Goal: Information Seeking & Learning: Understand process/instructions

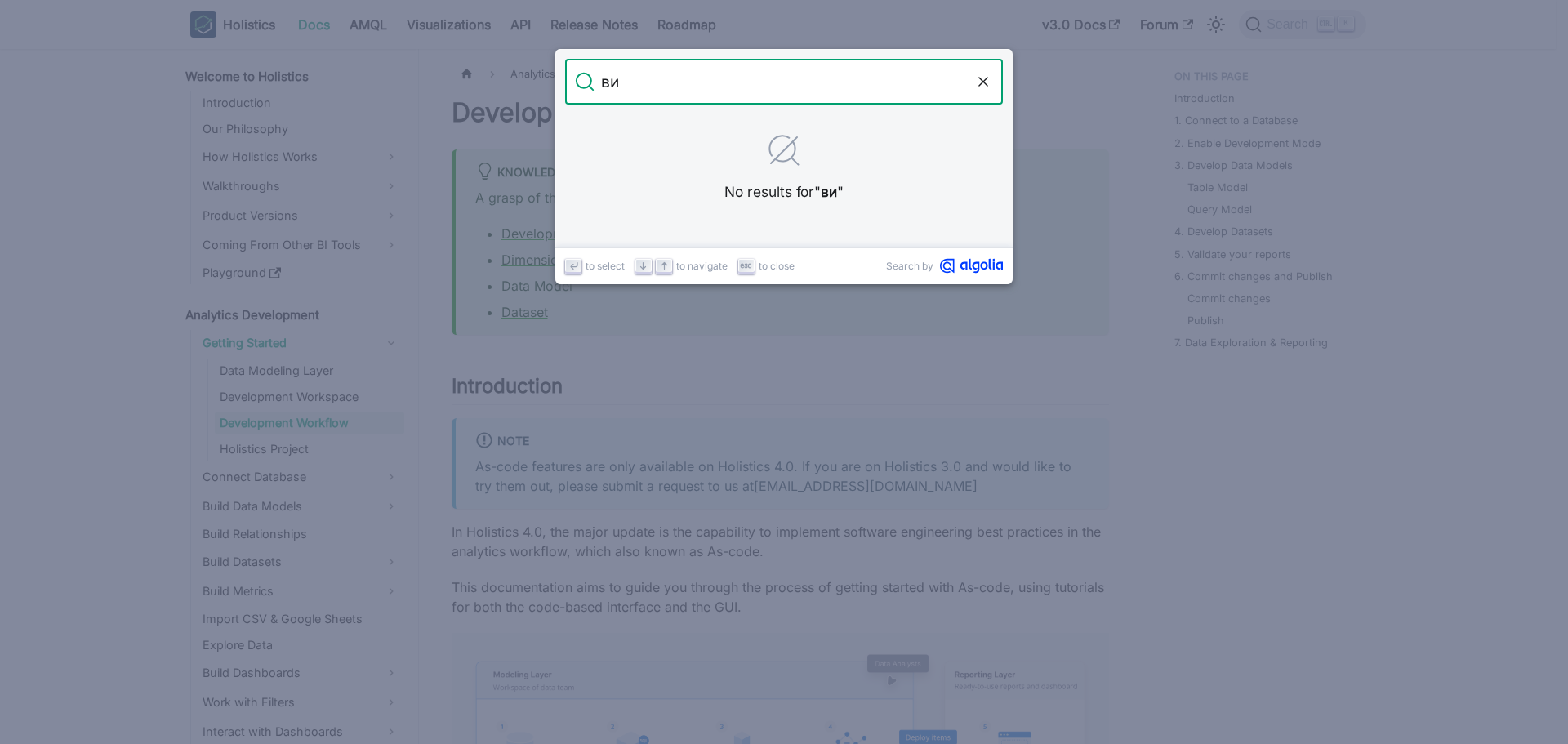
type input "в"
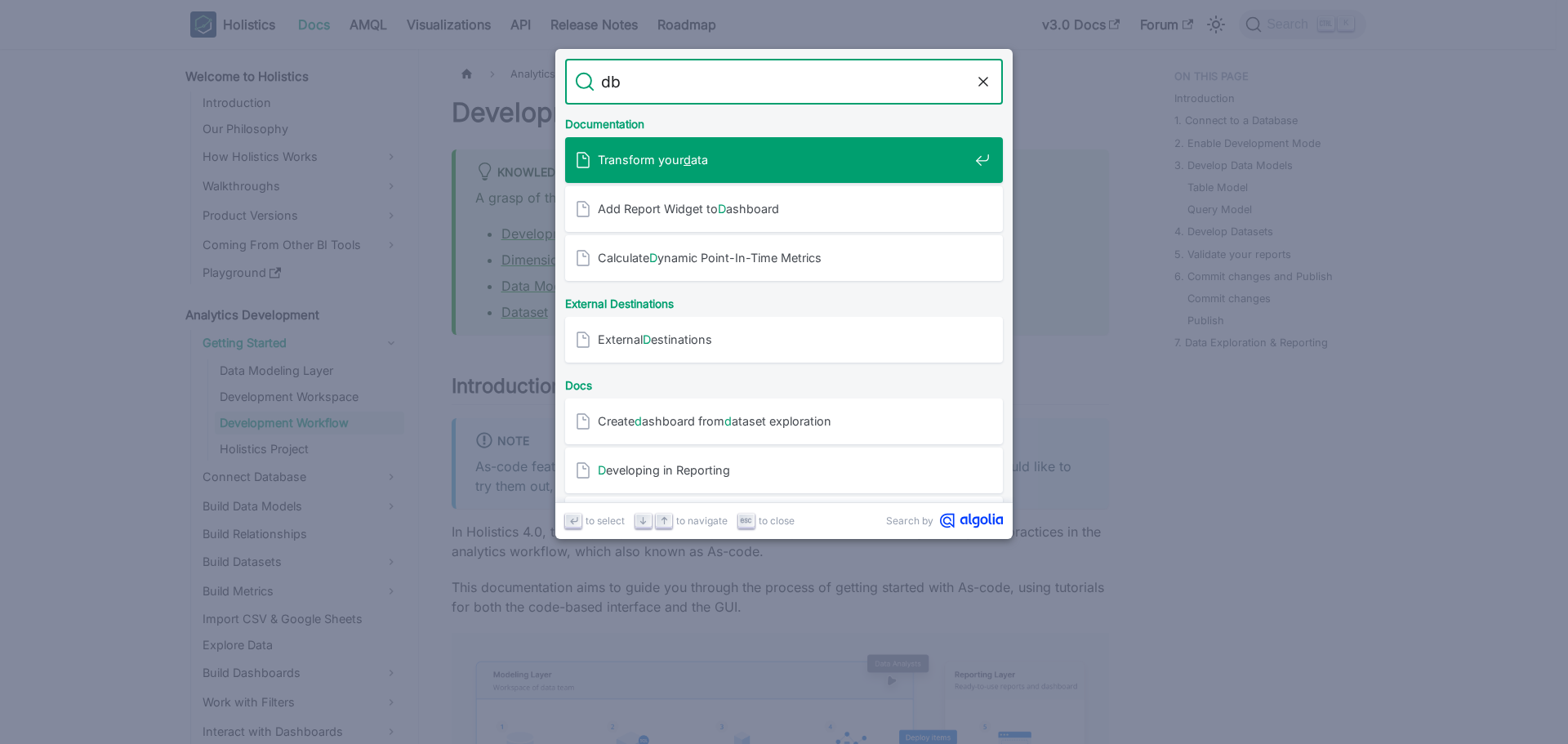
type input "dbt"
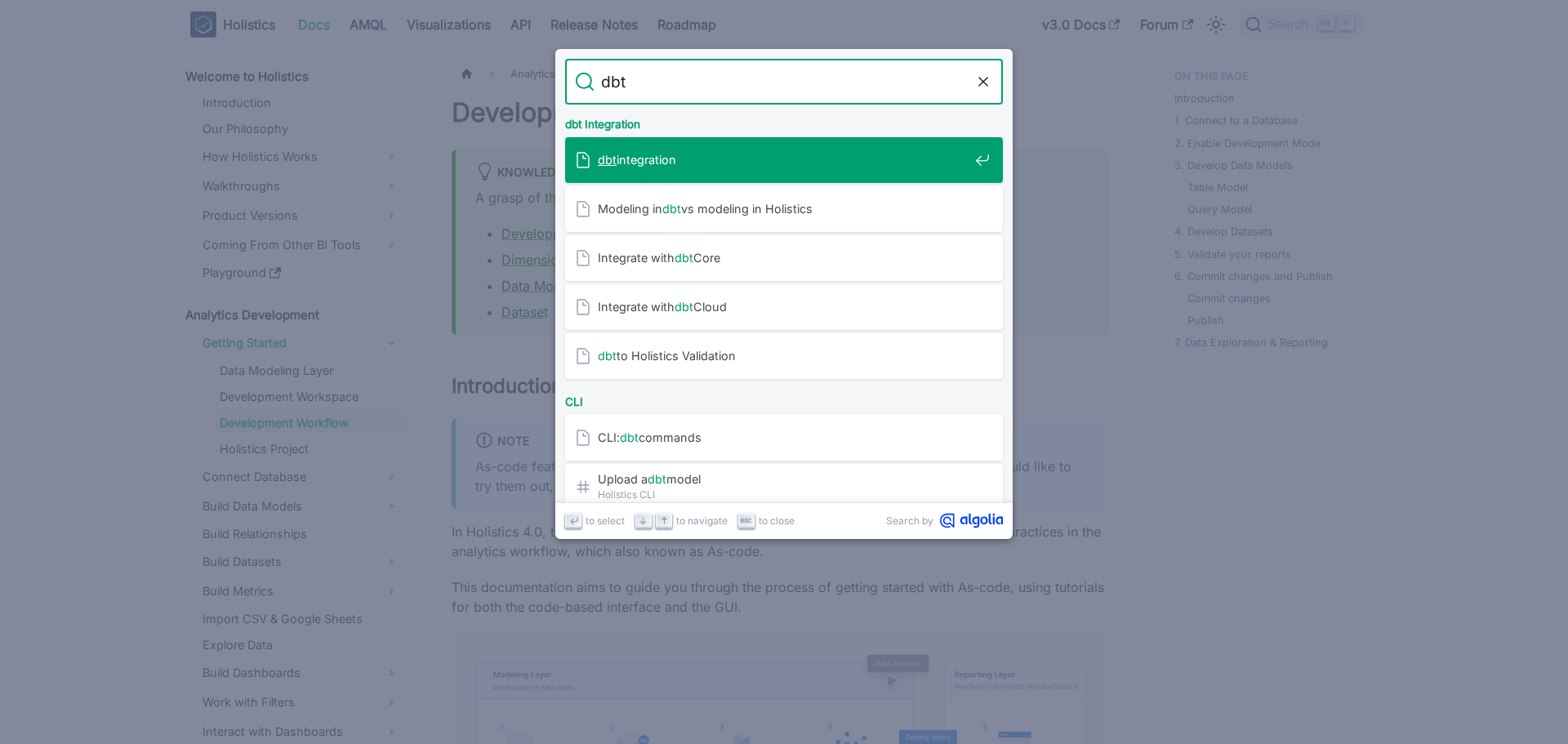
click at [645, 158] on span "dbt integration" at bounding box center [783, 159] width 371 height 15
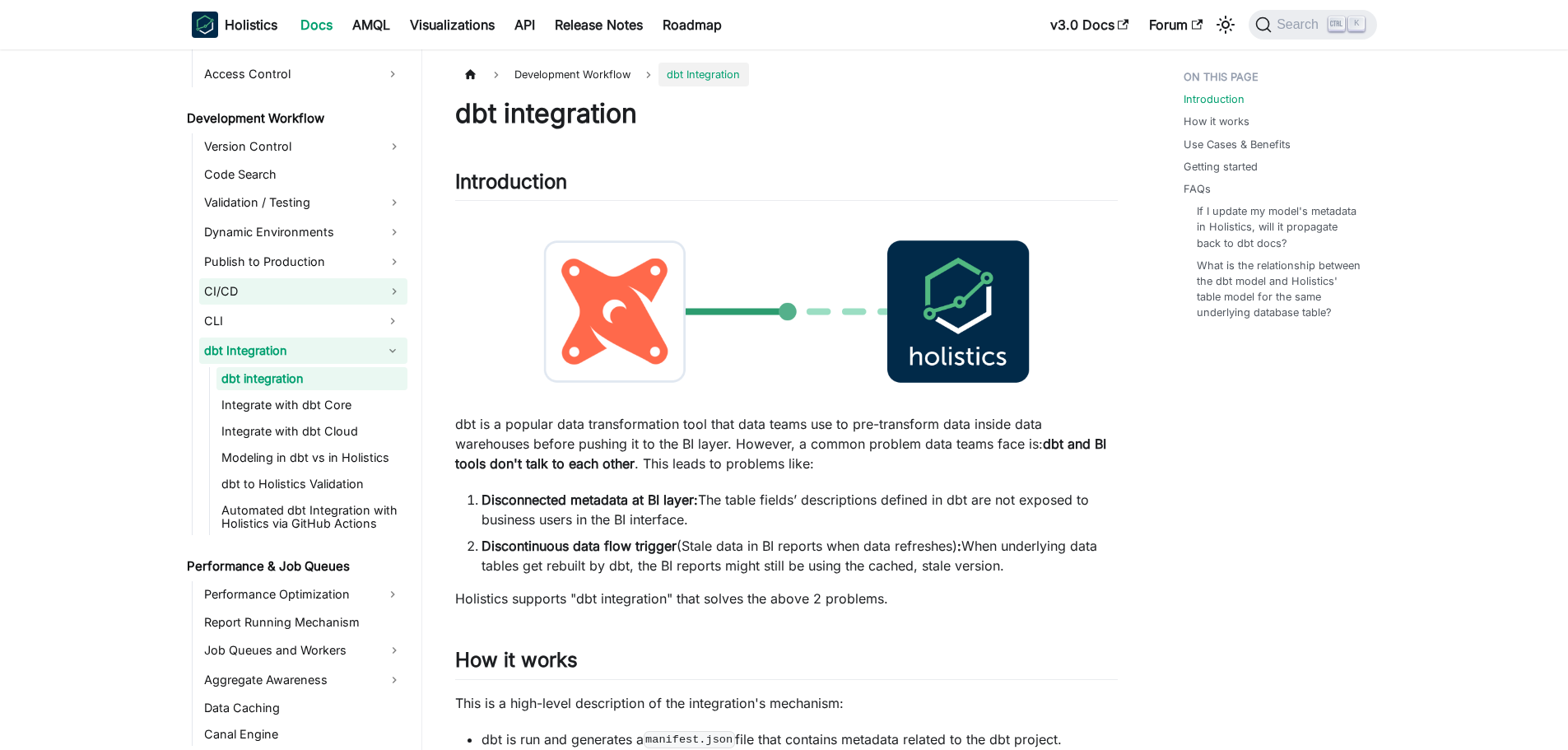
scroll to position [1305, 0]
click at [349, 408] on link "Integrate with dbt Core" at bounding box center [311, 403] width 191 height 23
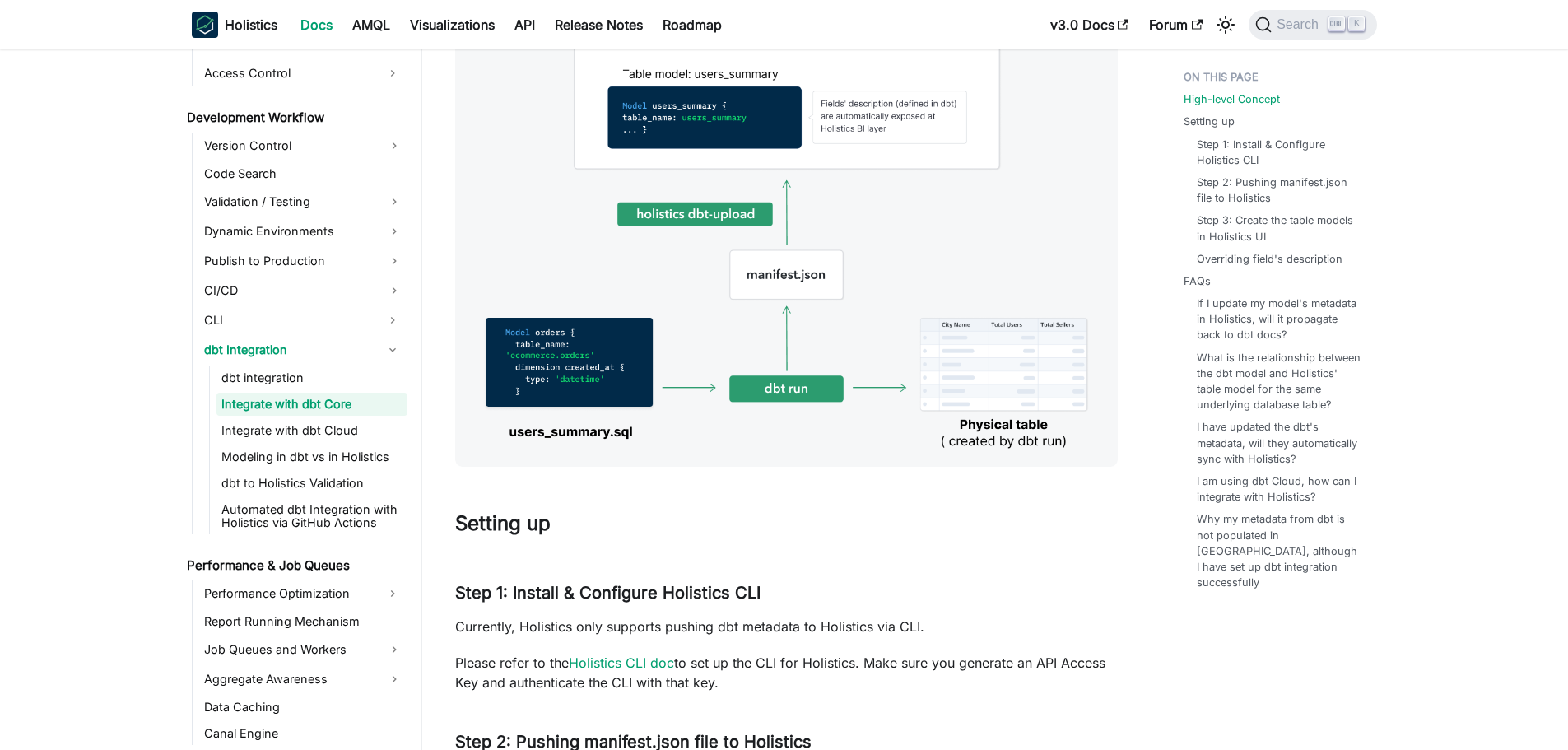
scroll to position [576, 0]
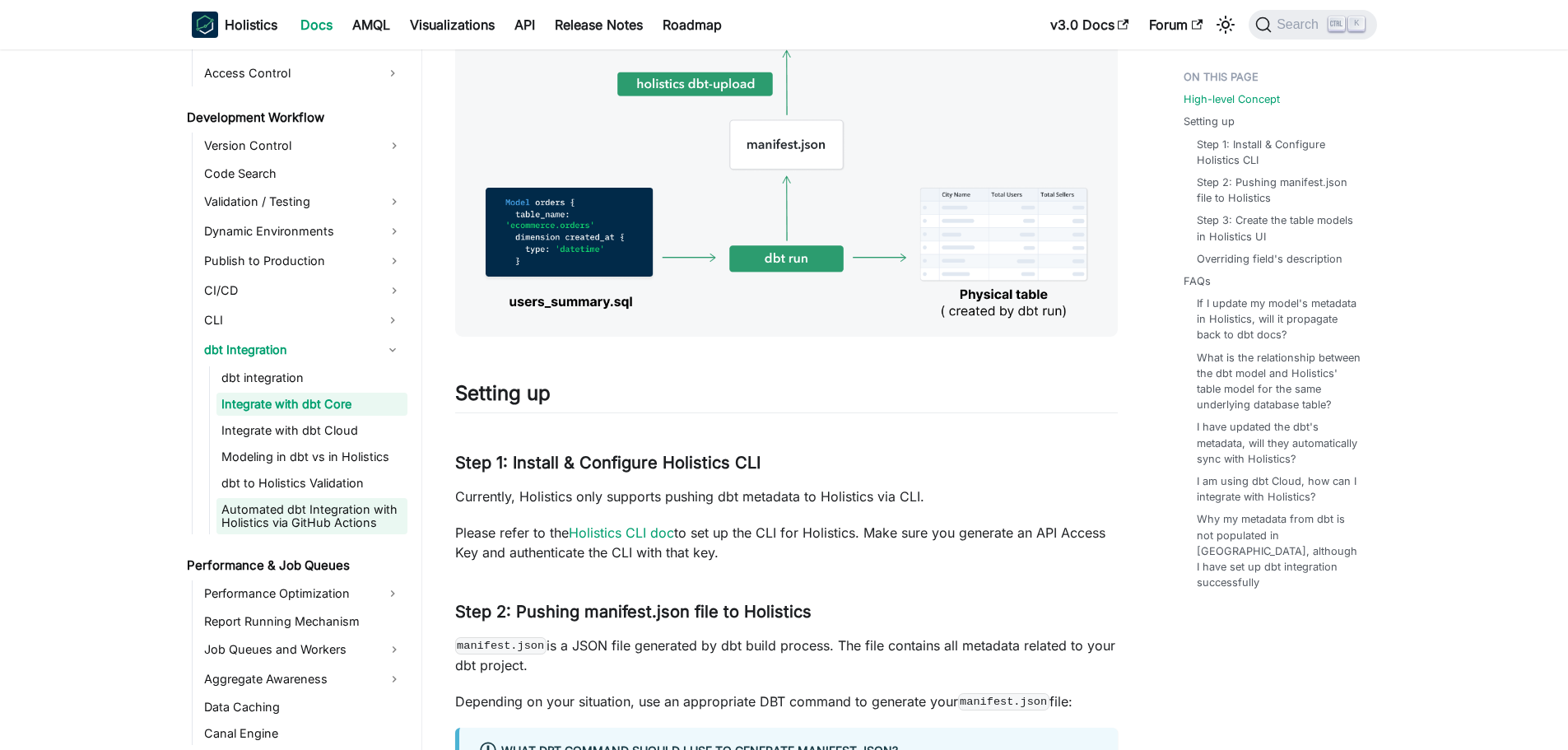
click at [346, 522] on link "Automated dbt Integration with Holistics via GitHub Actions" at bounding box center [311, 516] width 191 height 36
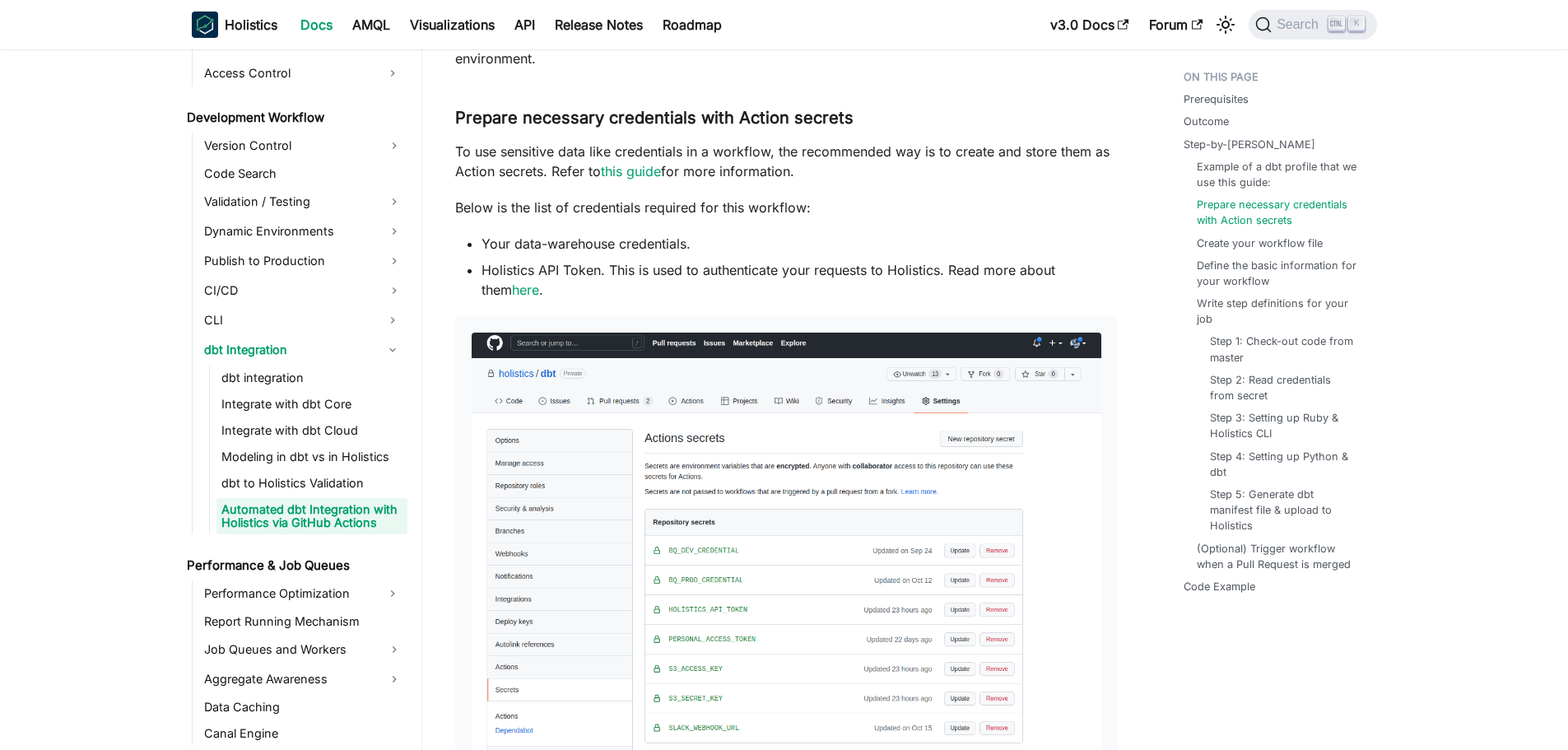
scroll to position [1481, 0]
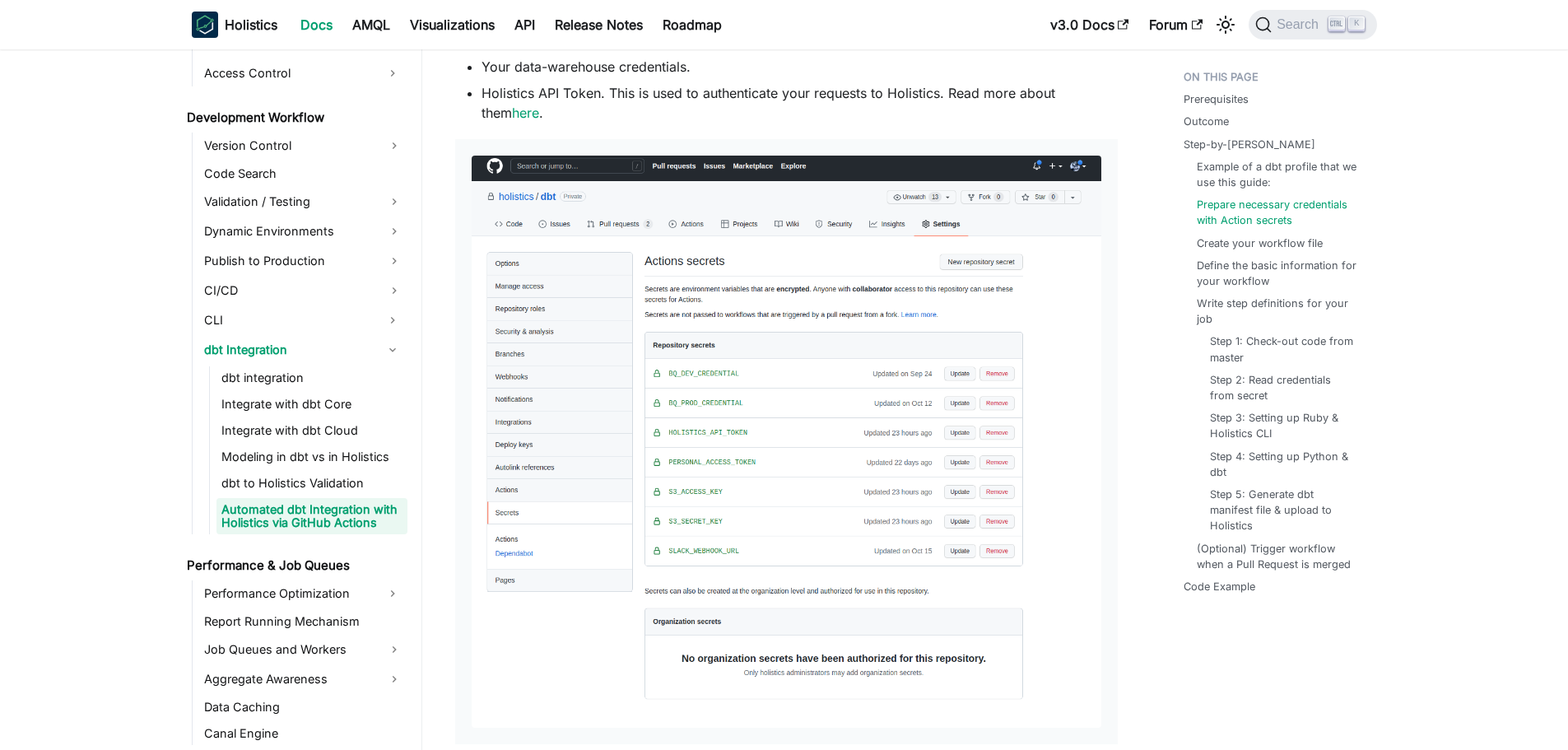
click at [805, 269] on img at bounding box center [786, 441] width 630 height 573
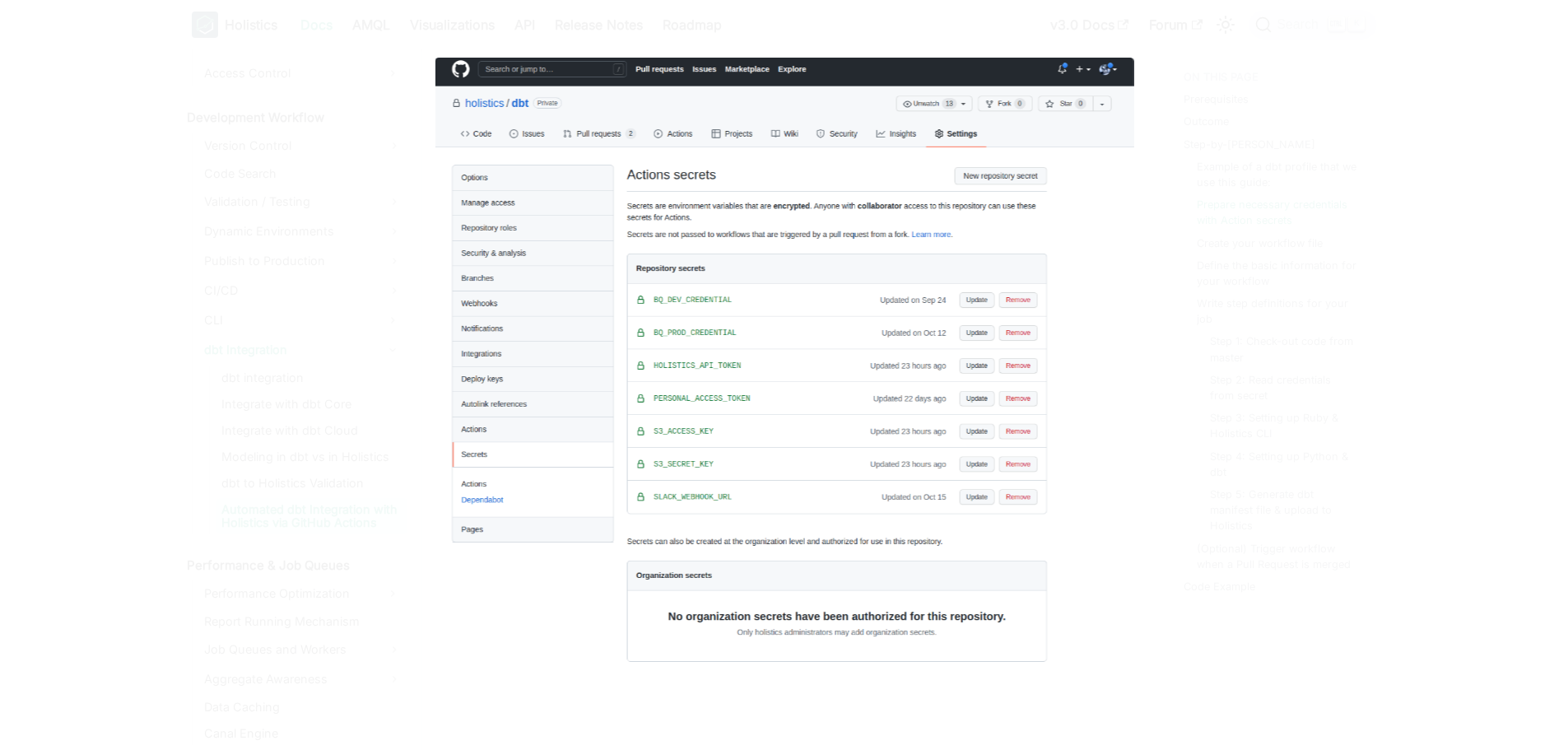
click at [805, 269] on img at bounding box center [784, 375] width 698 height 635
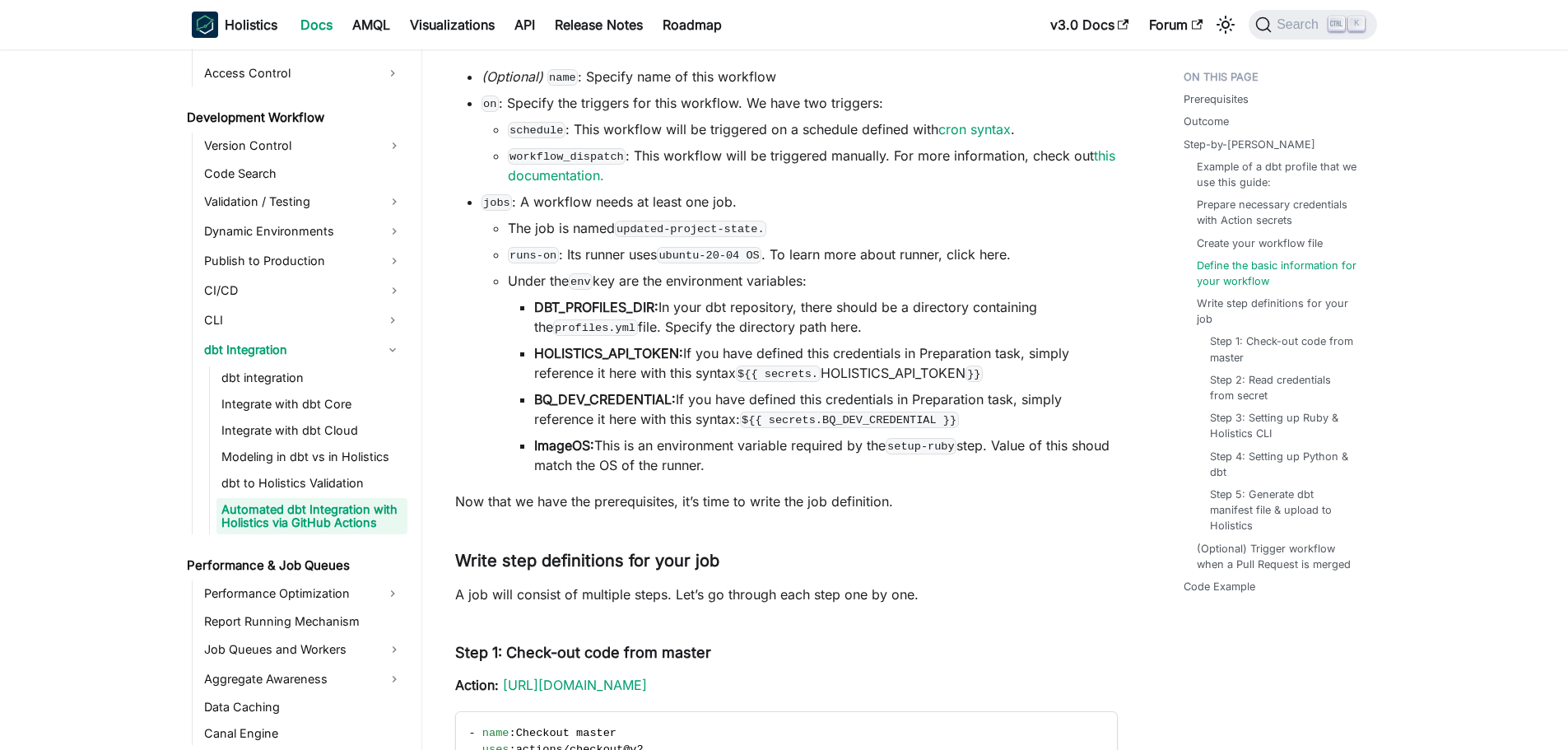
scroll to position [3127, 0]
